Goal: Find specific page/section: Find specific page/section

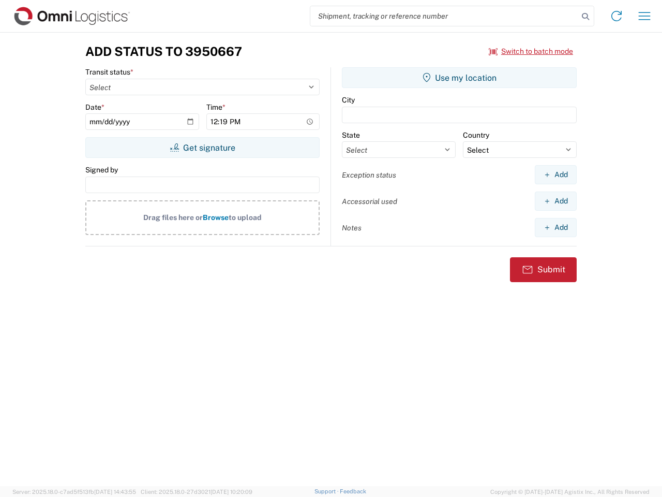
click at [444, 16] on input "search" at bounding box center [444, 16] width 268 height 20
click at [586, 17] on icon at bounding box center [585, 16] width 14 height 14
click at [617, 16] on icon at bounding box center [616, 16] width 17 height 17
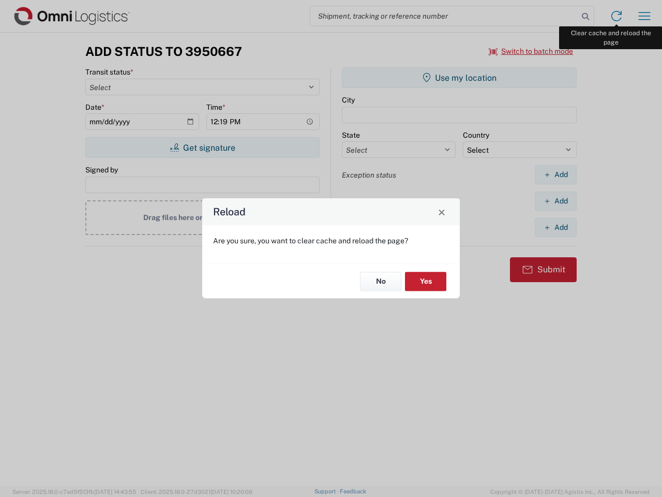
click at [645, 16] on div "Reload Are you sure, you want to clear cache and reload the page? No Yes" at bounding box center [331, 248] width 662 height 497
click at [531, 51] on div "Reload Are you sure, you want to clear cache and reload the page? No Yes" at bounding box center [331, 248] width 662 height 497
click at [202, 147] on div "Reload Are you sure, you want to clear cache and reload the page? No Yes" at bounding box center [331, 248] width 662 height 497
click at [459, 78] on div "Reload Are you sure, you want to clear cache and reload the page? No Yes" at bounding box center [331, 248] width 662 height 497
click at [556, 174] on div "Reload Are you sure, you want to clear cache and reload the page? No Yes" at bounding box center [331, 248] width 662 height 497
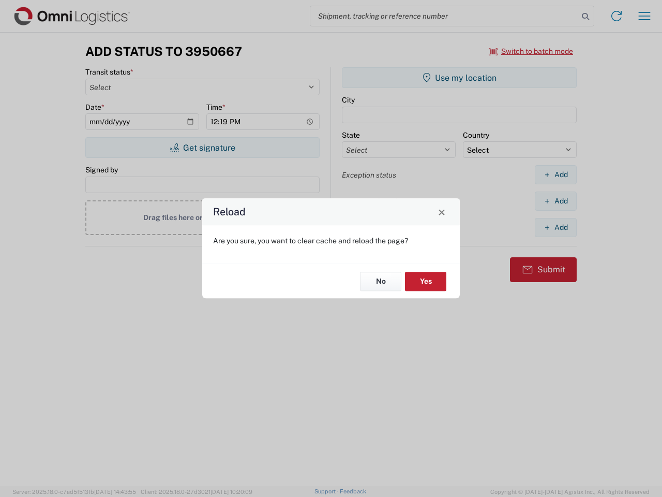
click at [556, 201] on div "Reload Are you sure, you want to clear cache and reload the page? No Yes" at bounding box center [331, 248] width 662 height 497
click at [556, 227] on div "Reload Are you sure, you want to clear cache and reload the page? No Yes" at bounding box center [331, 248] width 662 height 497
